Goal: Transaction & Acquisition: Book appointment/travel/reservation

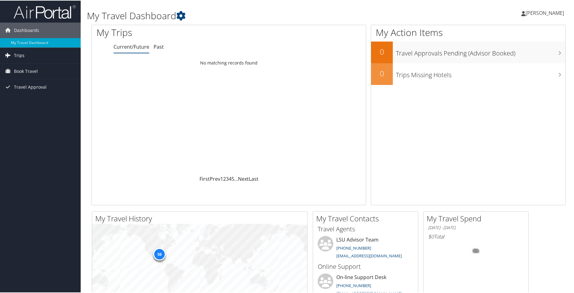
click at [18, 53] on span "Trips" at bounding box center [19, 55] width 11 height 16
click at [30, 68] on link "Current/Future Trips" at bounding box center [40, 67] width 81 height 9
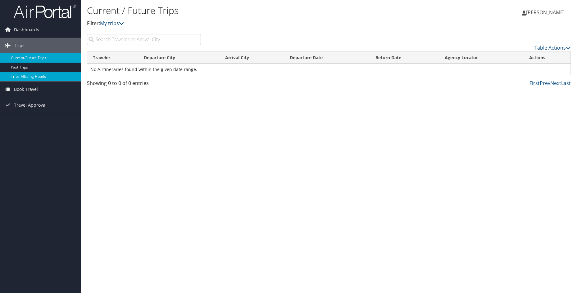
click at [31, 77] on link "Trips Missing Hotels" at bounding box center [40, 76] width 81 height 9
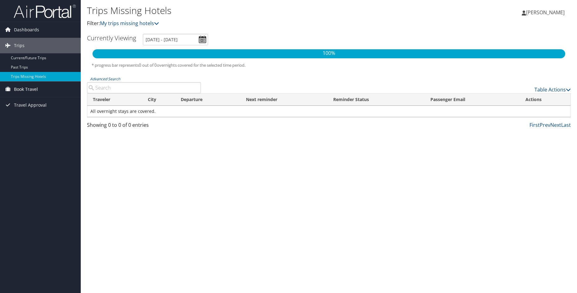
click at [29, 90] on span "Book Travel" at bounding box center [26, 90] width 24 height 16
click at [36, 110] on link "Book/Manage Online Trips" at bounding box center [40, 110] width 81 height 9
click at [31, 112] on link "Book/Manage Online Trips" at bounding box center [40, 110] width 81 height 9
click at [546, 10] on span "[PERSON_NAME]" at bounding box center [545, 12] width 38 height 7
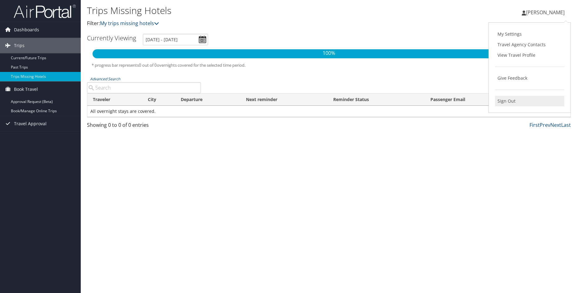
click at [502, 101] on link "Sign Out" at bounding box center [529, 101] width 69 height 11
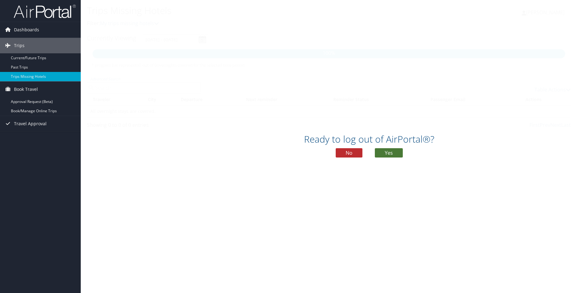
click at [388, 153] on button "Yes" at bounding box center [389, 152] width 28 height 9
